Goal: Task Accomplishment & Management: Manage account settings

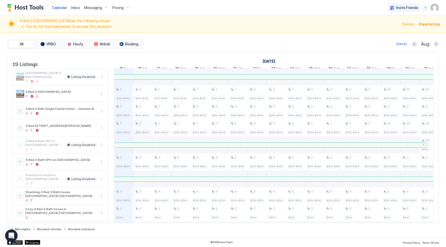
scroll to position [4, 0]
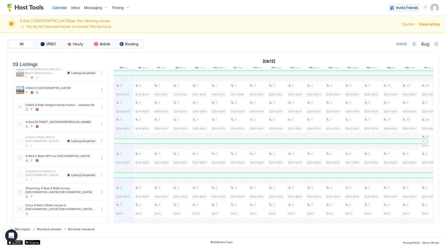
click at [150, 143] on div at bounding box center [150, 141] width 4 height 4
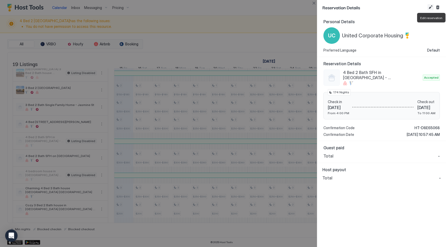
click at [429, 8] on button "Edit reservation" at bounding box center [430, 7] width 6 height 6
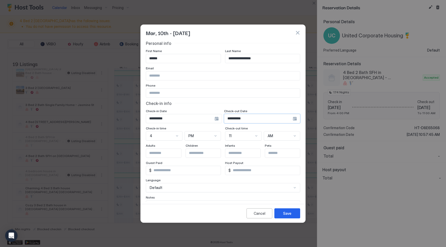
click at [214, 118] on input "**********" at bounding box center [180, 118] width 68 height 9
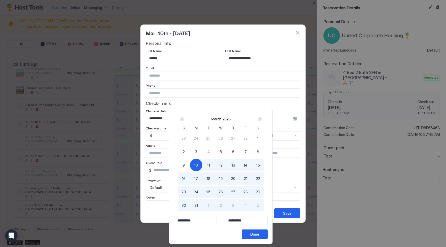
click at [198, 165] on span "10" at bounding box center [196, 165] width 4 height 5
click at [262, 119] on div "Next" at bounding box center [260, 119] width 4 height 4
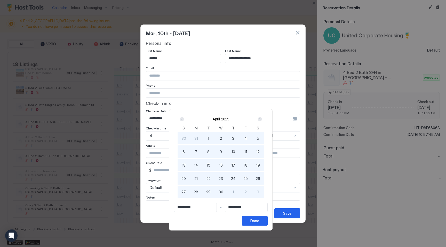
click at [262, 119] on div "Next" at bounding box center [260, 119] width 4 height 4
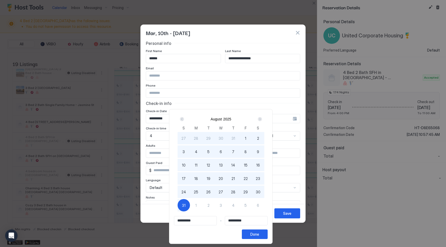
click at [262, 119] on div "Next" at bounding box center [260, 119] width 4 height 4
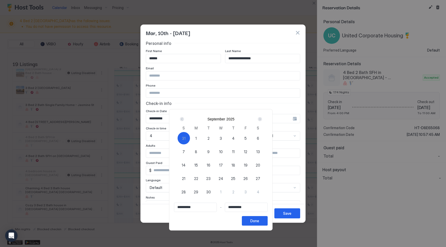
click at [223, 153] on span "10" at bounding box center [221, 151] width 4 height 5
type input "**********"
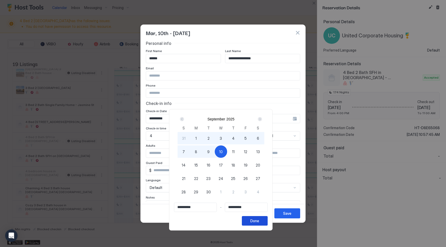
click at [259, 222] on div "Done" at bounding box center [254, 220] width 9 height 5
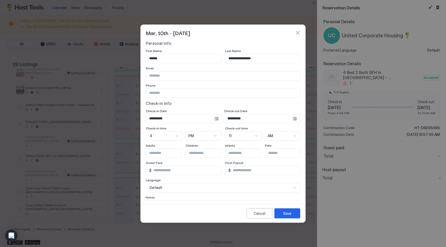
scroll to position [29, 0]
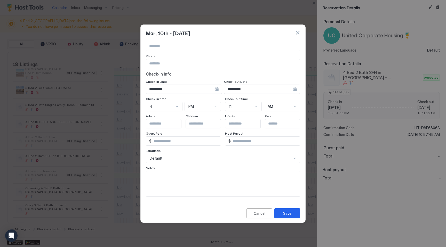
click at [198, 182] on textarea "Input Field" at bounding box center [223, 183] width 154 height 25
click at [295, 214] on button "Save" at bounding box center [287, 214] width 26 height 10
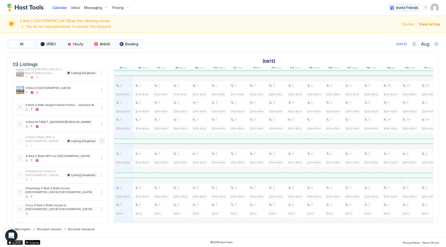
click at [103, 144] on button "More options" at bounding box center [102, 141] width 6 height 6
click at [91, 170] on span "Listing Settings" at bounding box center [92, 169] width 23 height 4
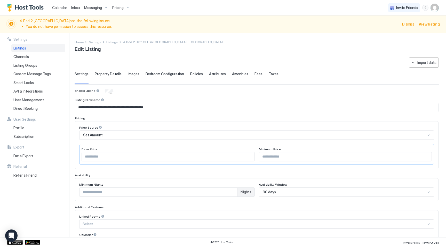
scroll to position [90, 0]
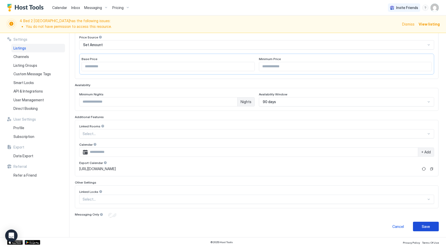
click at [427, 224] on div "Save" at bounding box center [426, 226] width 8 height 5
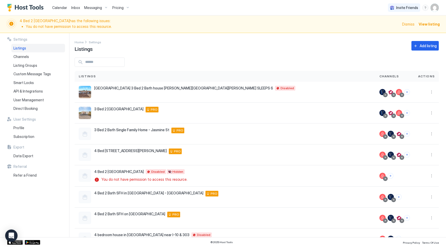
click at [75, 8] on span "Inbox" at bounding box center [75, 7] width 9 height 4
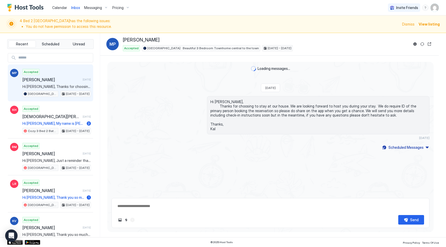
type textarea "*"
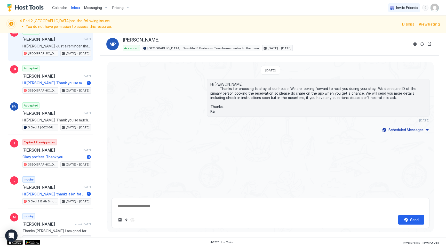
scroll to position [118, 0]
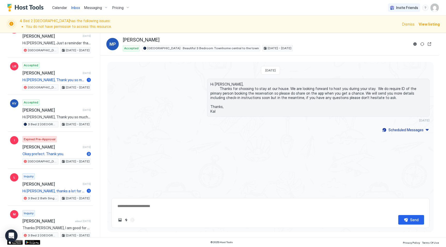
click at [119, 9] on span "Pricing" at bounding box center [117, 7] width 11 height 5
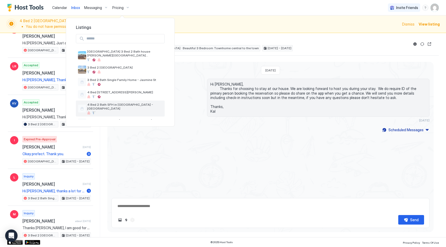
click at [126, 103] on span "4 Bed 2 Bath SFH in [GEOGRAPHIC_DATA] - [GEOGRAPHIC_DATA]" at bounding box center [124, 107] width 75 height 8
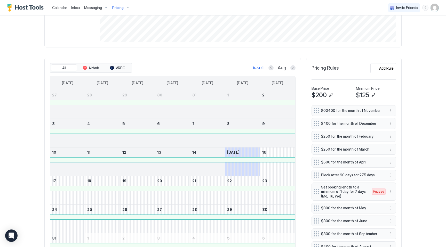
scroll to position [105, 0]
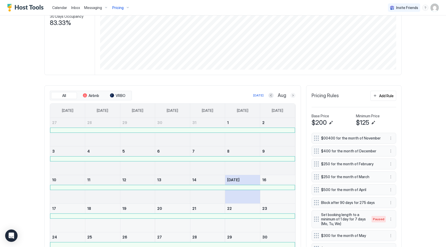
click at [292, 95] on button "Next month" at bounding box center [292, 95] width 5 height 5
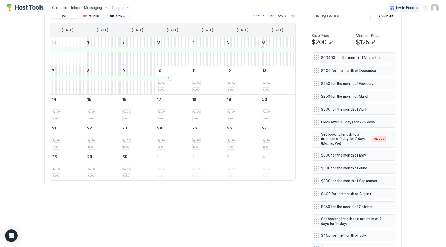
scroll to position [124, 0]
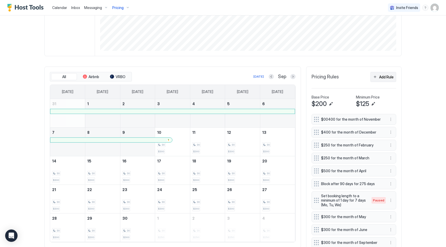
click at [381, 74] on button "Add Rule" at bounding box center [383, 77] width 26 height 10
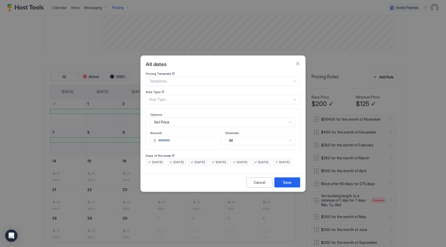
click at [164, 123] on div "Options Set Price Amount $ * Channels All" at bounding box center [223, 129] width 146 height 33
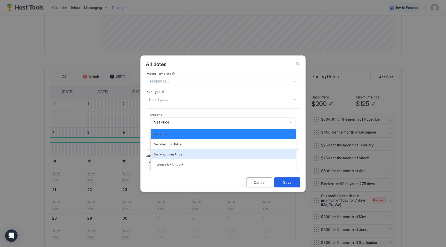
click at [164, 118] on div "Set Maximum Price, 3 of 17. 17 results available. Use Up and Down to choose opt…" at bounding box center [223, 122] width 146 height 9
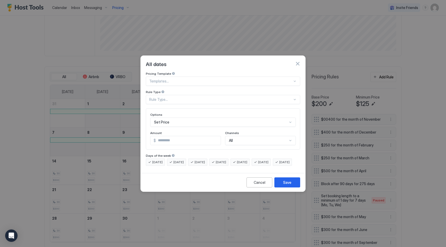
click at [170, 82] on div "Pricing Template Templates... Rule Type Rule Type... Options Set Price Amount $…" at bounding box center [223, 119] width 154 height 94
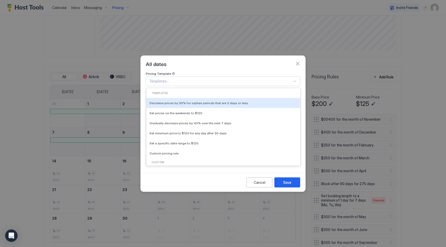
click at [170, 79] on div at bounding box center [220, 81] width 143 height 5
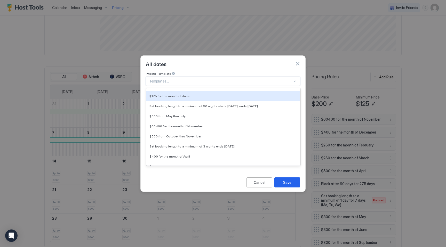
scroll to position [186, 0]
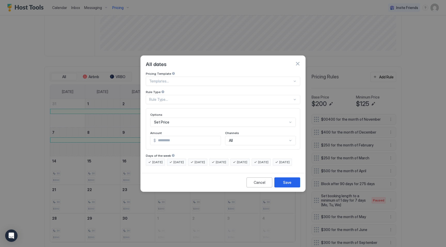
click at [193, 72] on div "Pricing Template" at bounding box center [223, 74] width 154 height 5
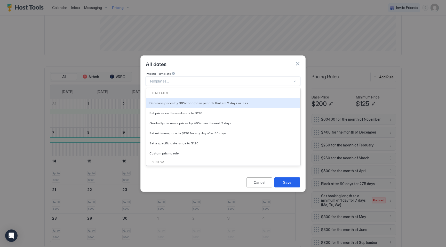
click at [186, 79] on div "Templates..." at bounding box center [223, 81] width 154 height 9
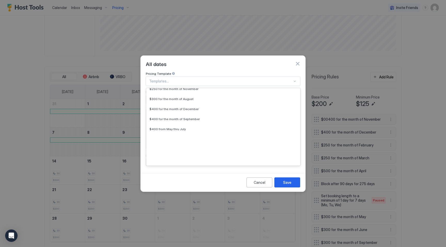
scroll to position [135, 0]
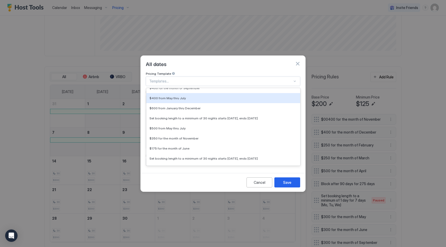
click at [197, 61] on div "All dates" at bounding box center [223, 64] width 154 height 8
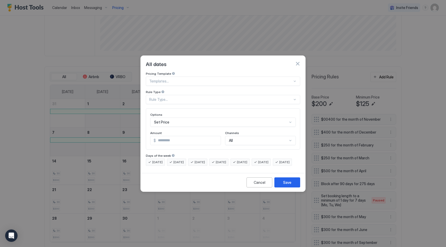
click at [194, 97] on div "Rule Type..." at bounding box center [220, 99] width 143 height 5
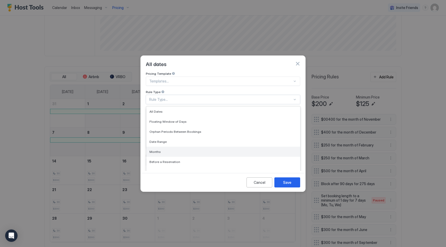
click at [176, 147] on div "Months" at bounding box center [223, 152] width 154 height 10
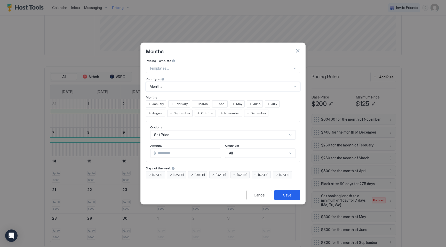
click at [174, 111] on span "September" at bounding box center [182, 113] width 17 height 5
click at [167, 130] on div "Set Price" at bounding box center [223, 134] width 146 height 9
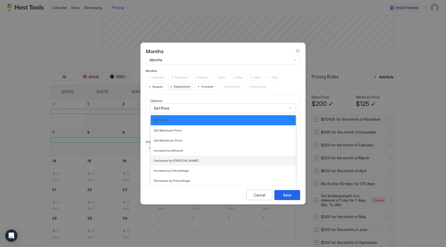
scroll to position [94, 0]
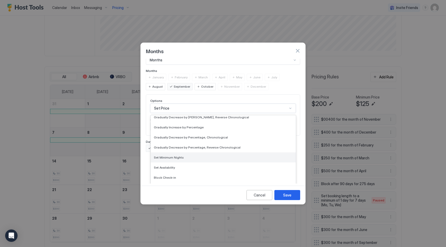
click at [174, 153] on div "Set Minimum Nights" at bounding box center [223, 158] width 145 height 10
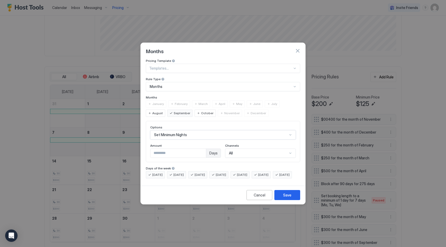
click at [175, 149] on input "*" at bounding box center [177, 153] width 55 height 9
type input "*"
click at [283, 199] on button "Save" at bounding box center [287, 195] width 26 height 10
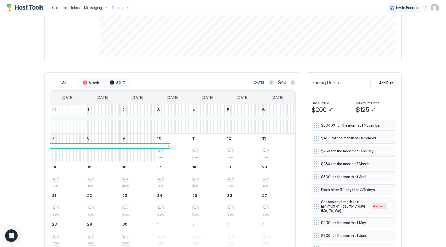
scroll to position [107, 0]
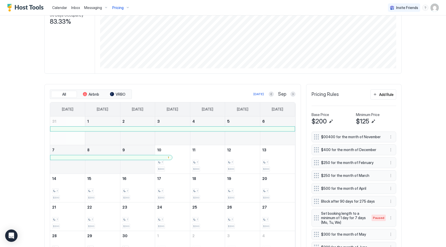
click at [384, 95] on div "Add Rule" at bounding box center [386, 94] width 14 height 5
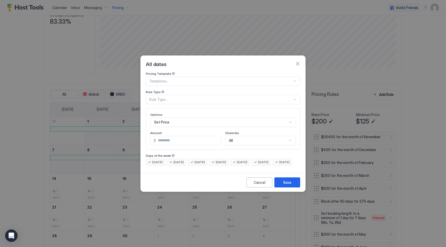
click at [171, 97] on div "Rule Type..." at bounding box center [220, 99] width 143 height 5
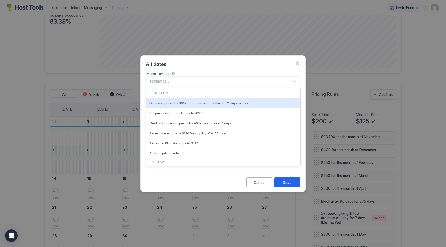
click at [168, 79] on div at bounding box center [220, 81] width 143 height 5
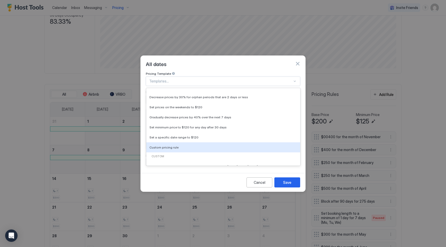
scroll to position [0, 0]
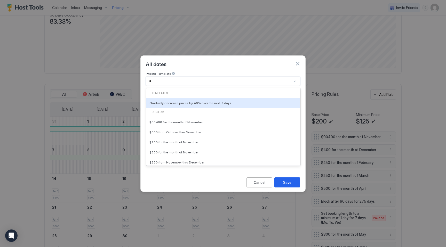
type input "**"
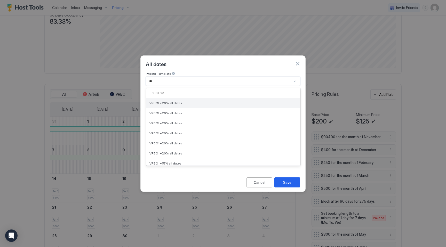
click at [166, 101] on span "VRBO: +20% all dates" at bounding box center [165, 103] width 33 height 4
type input "**"
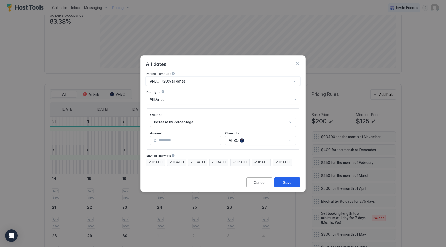
click at [283, 185] on div "Save" at bounding box center [287, 182] width 8 height 5
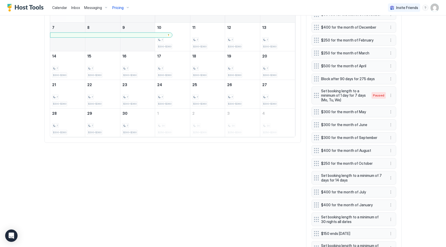
scroll to position [192, 0]
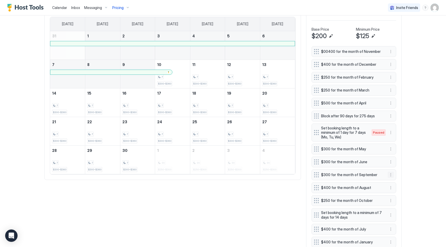
click at [390, 174] on button "More options" at bounding box center [391, 175] width 6 height 6
click at [396, 180] on span "Edit" at bounding box center [399, 182] width 6 height 4
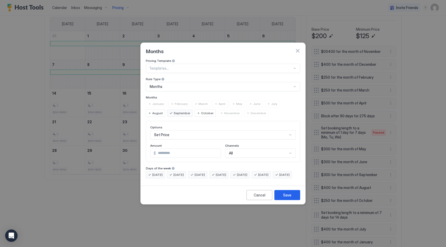
click at [172, 150] on input "***" at bounding box center [188, 153] width 65 height 9
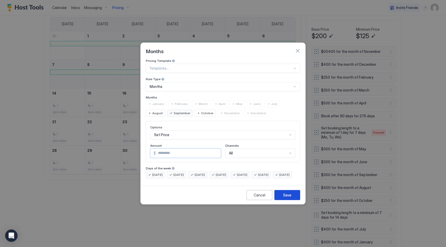
type input "***"
click at [293, 198] on button "Save" at bounding box center [287, 195] width 26 height 10
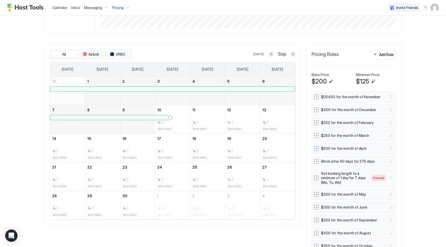
scroll to position [140, 0]
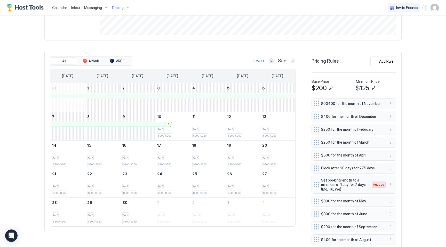
click at [293, 59] on button "Next month" at bounding box center [292, 60] width 5 height 5
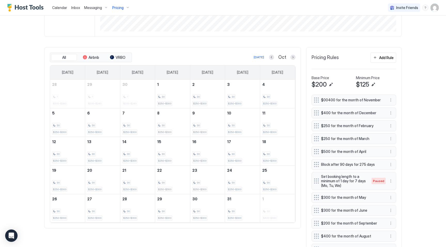
scroll to position [171, 0]
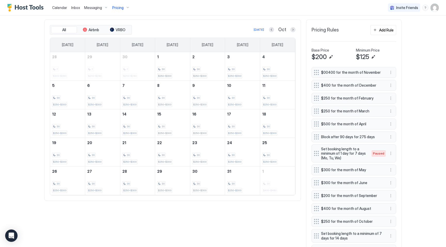
click at [191, 212] on div "All Airbnb VRBO [DATE] Oct [DATE] [DATE] [DATE] [DATE] [DATE] [DATE] [DATE] 28 …" at bounding box center [222, 184] width 357 height 328
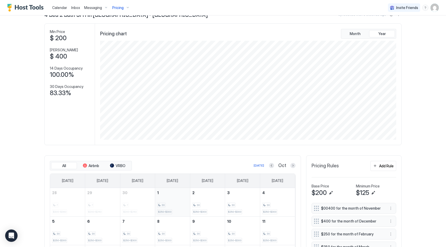
scroll to position [34, 0]
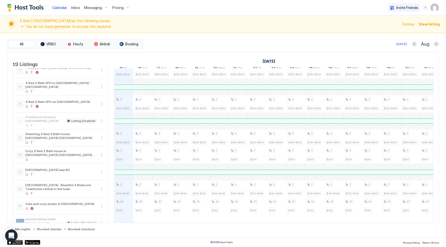
scroll to position [64, 0]
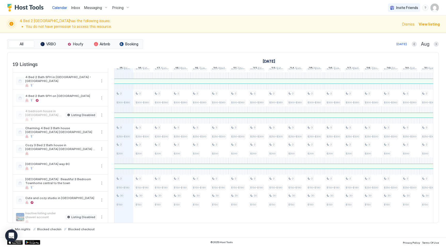
click at [119, 9] on span "Pricing" at bounding box center [117, 7] width 11 height 5
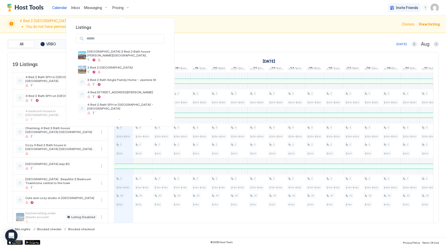
click at [121, 44] on div at bounding box center [120, 39] width 99 height 18
click at [121, 39] on input "Input Field" at bounding box center [124, 38] width 80 height 9
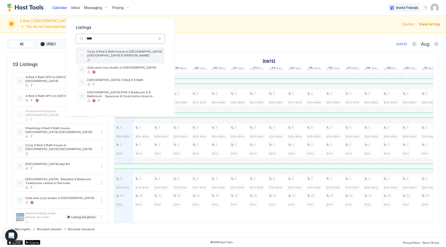
type input "****"
click at [125, 51] on span "Cozy 3 Bed 2 Bath house in [GEOGRAPHIC_DATA] [GEOGRAPHIC_DATA] 6 [PERSON_NAME]" at bounding box center [124, 54] width 75 height 8
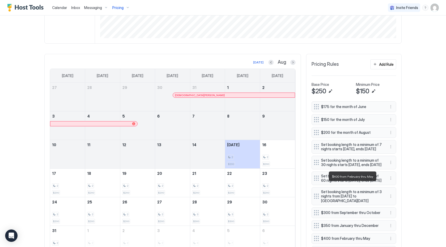
scroll to position [98, 0]
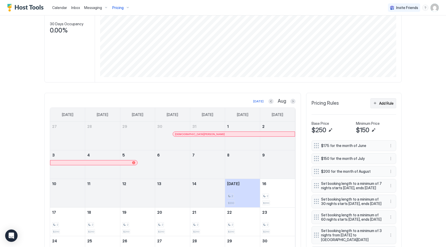
click at [380, 105] on div "Add Rule" at bounding box center [386, 103] width 14 height 5
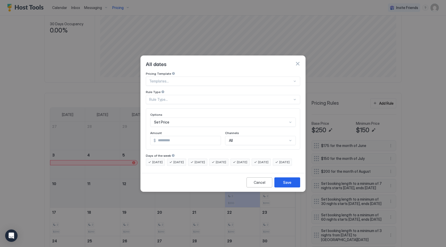
click at [190, 79] on div at bounding box center [220, 81] width 143 height 5
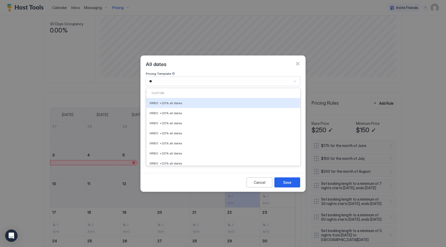
type input "***"
click at [169, 101] on span "VRBO: +20% all dates" at bounding box center [165, 103] width 33 height 4
type input "**"
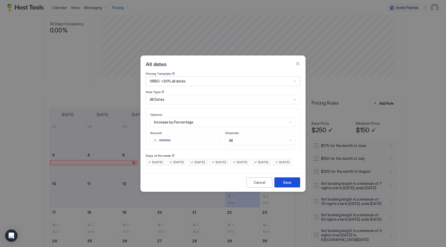
click at [285, 185] on div "Save" at bounding box center [287, 182] width 8 height 5
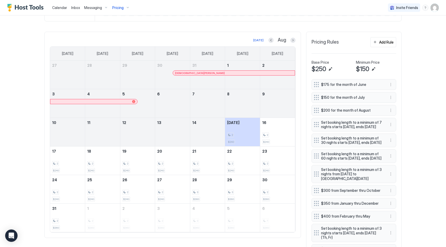
scroll to position [140, 0]
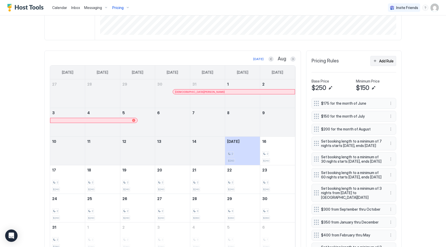
click at [379, 62] on div "Add Rule" at bounding box center [386, 60] width 14 height 5
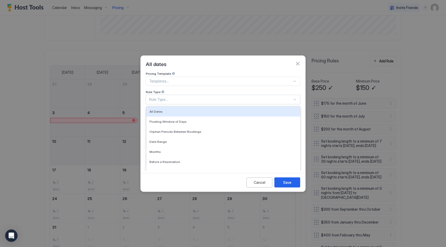
click at [176, 97] on div "Rule Type..." at bounding box center [220, 99] width 143 height 5
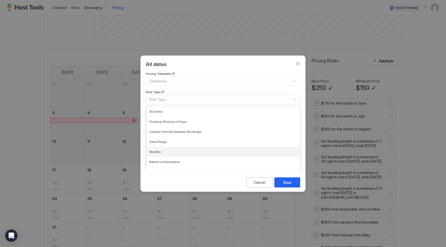
click at [165, 150] on div "Months" at bounding box center [223, 152] width 148 height 4
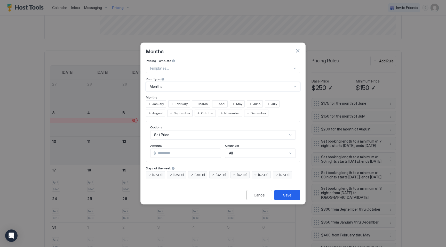
click at [174, 111] on span "September" at bounding box center [182, 113] width 17 height 5
click at [165, 150] on input "*" at bounding box center [188, 153] width 65 height 9
type input "***"
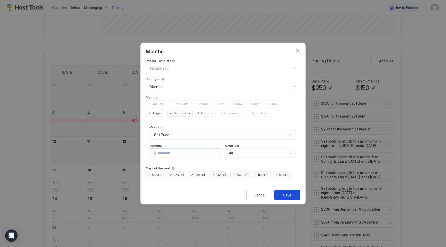
click at [287, 198] on div "Save" at bounding box center [287, 195] width 8 height 5
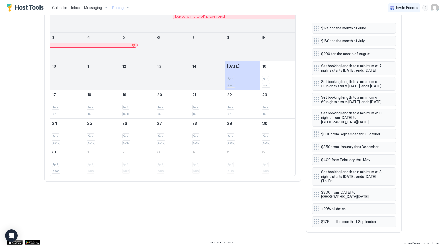
scroll to position [229, 0]
click at [390, 221] on button "More options" at bounding box center [391, 222] width 6 height 6
click at [396, 198] on span "Edit" at bounding box center [399, 198] width 6 height 4
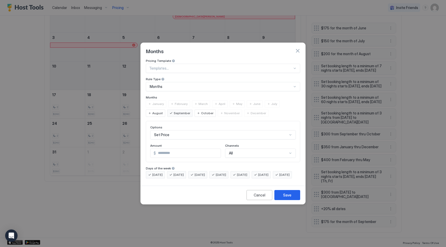
click at [174, 111] on span "September" at bounding box center [182, 113] width 17 height 5
click at [165, 110] on div "August" at bounding box center [155, 113] width 19 height 7
click at [287, 200] on button "Save" at bounding box center [287, 195] width 26 height 10
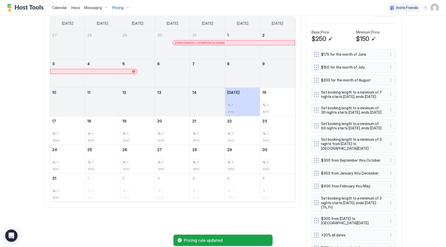
scroll to position [151, 0]
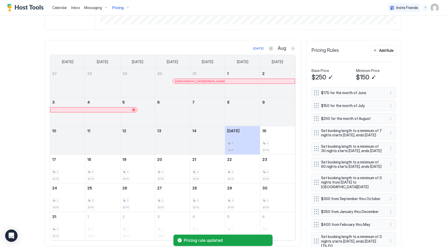
click at [293, 49] on button "Next month" at bounding box center [292, 48] width 5 height 5
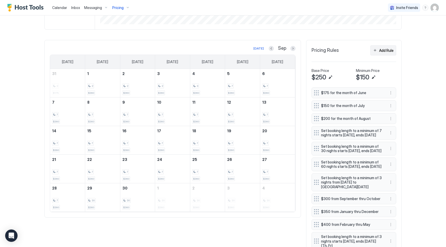
click at [383, 51] on div "Add Rule" at bounding box center [386, 50] width 14 height 5
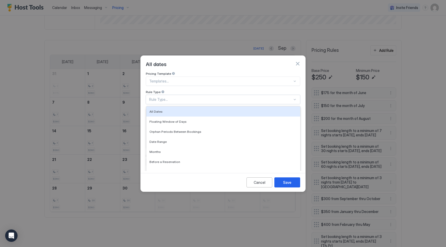
click at [172, 97] on div "Rule Type..." at bounding box center [220, 99] width 143 height 5
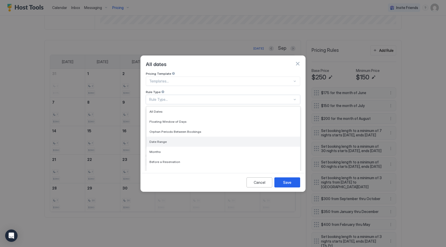
click at [165, 141] on div "Date Range" at bounding box center [223, 142] width 154 height 10
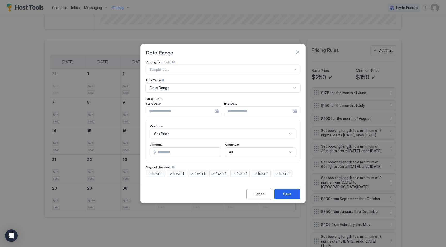
click at [218, 107] on div at bounding box center [184, 111] width 76 height 9
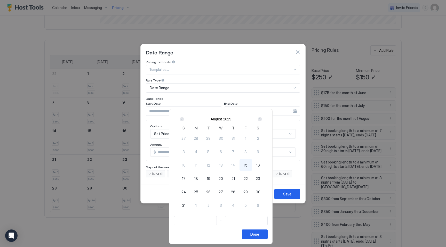
click at [235, 192] on span "28" at bounding box center [233, 191] width 4 height 5
type input "**********"
click at [262, 119] on div "Next" at bounding box center [260, 119] width 4 height 4
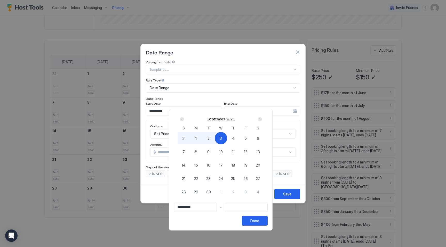
type input "**********"
click at [210, 139] on span "2" at bounding box center [208, 138] width 2 height 5
type input "**********"
click at [252, 220] on button "Done" at bounding box center [255, 221] width 26 height 10
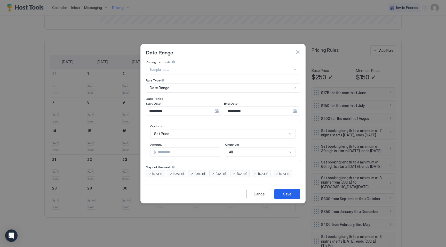
click at [193, 129] on div "Set Price" at bounding box center [223, 133] width 146 height 9
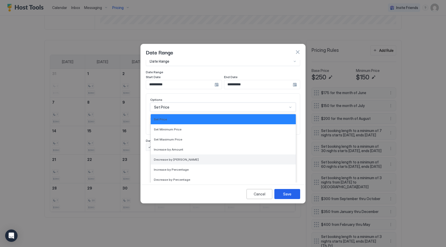
scroll to position [94, 0]
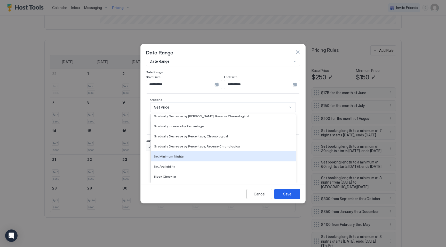
click at [192, 155] on div "Set Minimum Nights" at bounding box center [223, 157] width 139 height 4
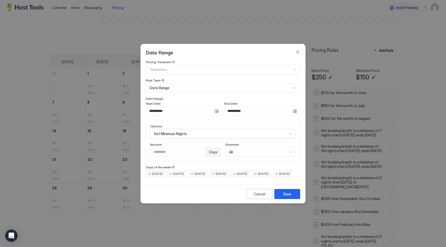
click at [175, 148] on input "*" at bounding box center [177, 152] width 55 height 9
type input "*"
click at [289, 197] on div "Save" at bounding box center [287, 193] width 8 height 5
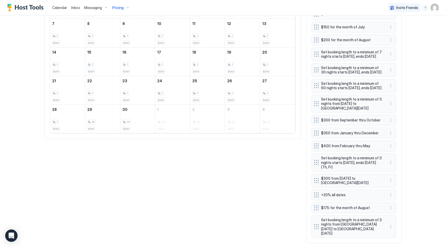
scroll to position [249, 0]
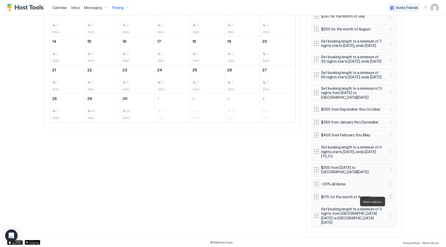
click at [391, 200] on button "More options" at bounding box center [391, 197] width 6 height 6
click at [396, 206] on div "Edit" at bounding box center [397, 209] width 19 height 8
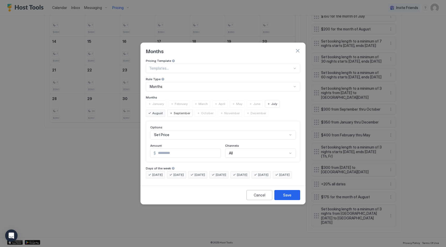
click at [174, 111] on span "September" at bounding box center [182, 113] width 17 height 5
click at [291, 198] on button "Save" at bounding box center [287, 195] width 26 height 10
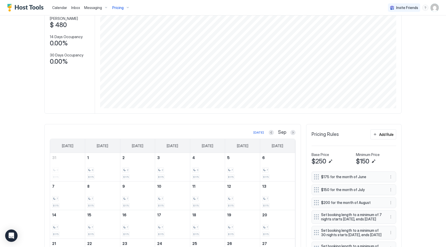
scroll to position [0, 0]
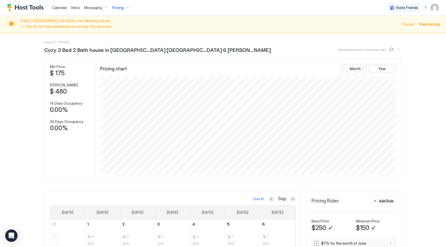
click at [116, 6] on span "Pricing" at bounding box center [117, 7] width 11 height 5
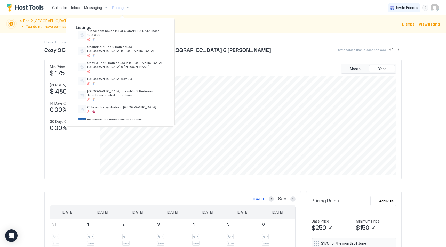
scroll to position [71, 0]
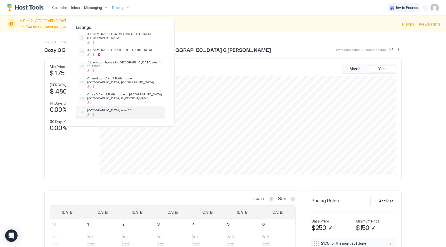
click at [124, 108] on span "[GEOGRAPHIC_DATA] way 8C" at bounding box center [124, 110] width 75 height 4
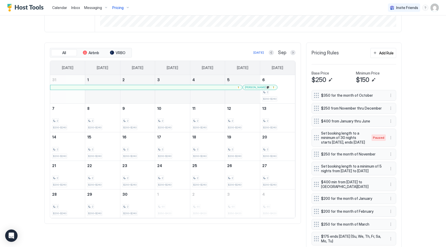
scroll to position [148, 0]
